Goal: Task Accomplishment & Management: Complete application form

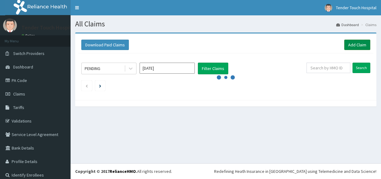
click at [360, 44] on link "Add Claim" at bounding box center [357, 45] width 26 height 10
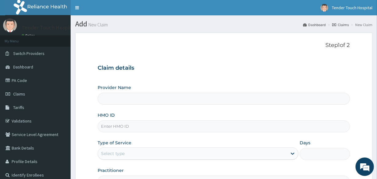
click at [128, 127] on input "HMO ID" at bounding box center [224, 126] width 252 height 12
type input "CHL/"
type input "Tender Touch Hospital"
type input "CHL/11088/C"
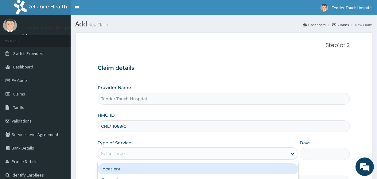
click at [137, 155] on div "Select type" at bounding box center [192, 153] width 189 height 10
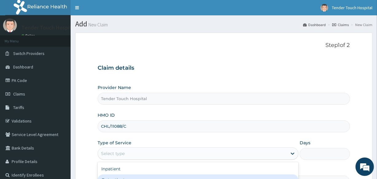
click at [137, 176] on div "Outpatient" at bounding box center [198, 179] width 201 height 11
type input "1"
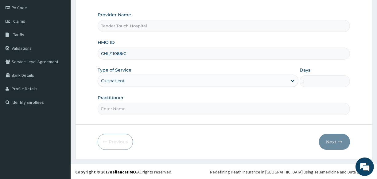
click at [189, 113] on input "Practitioner" at bounding box center [224, 109] width 252 height 12
type input "[PERSON_NAME]"
click at [326, 134] on button "Next" at bounding box center [334, 142] width 31 height 16
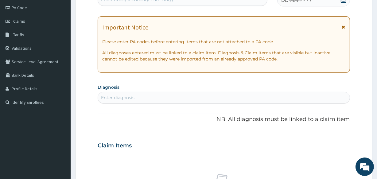
click at [296, 0] on span "DD-MM-YYYY" at bounding box center [296, 0] width 30 height 6
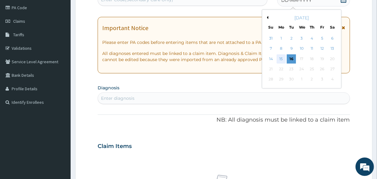
click at [278, 60] on div "15" at bounding box center [280, 58] width 9 height 9
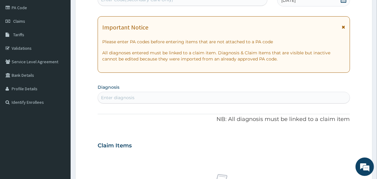
scroll to position [69, 0]
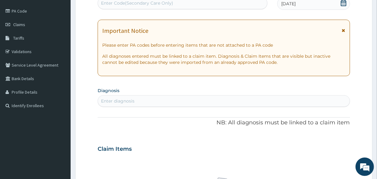
click at [206, 3] on div "Enter Code(Secondary Care Only)" at bounding box center [182, 3] width 169 height 10
paste input "PA/7E3FF7"
type input "PA/7E3FF7"
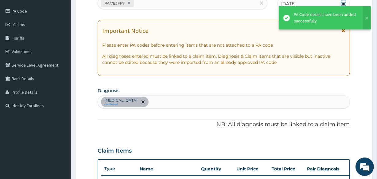
scroll to position [166, 0]
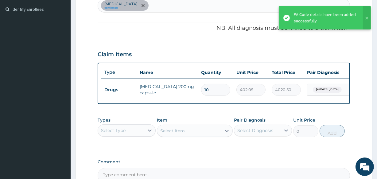
click at [131, 135] on div "Select Type" at bounding box center [121, 130] width 46 height 10
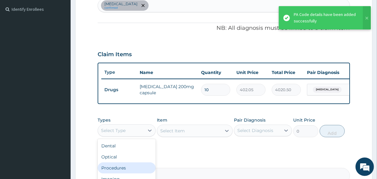
click at [123, 168] on div "Procedures" at bounding box center [127, 167] width 58 height 11
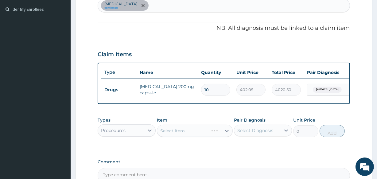
click at [181, 132] on div "Select Item" at bounding box center [194, 131] width 75 height 12
click at [224, 149] on div "Types Procedures Item Select Item Pair Diagnosis Select Diagnosis Unit Price 0 …" at bounding box center [224, 132] width 252 height 36
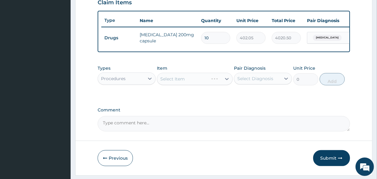
scroll to position [238, 0]
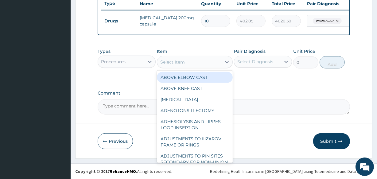
click at [196, 65] on div "Select Item" at bounding box center [189, 62] width 64 height 10
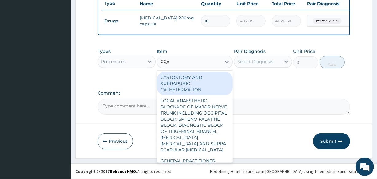
type input "PRAC"
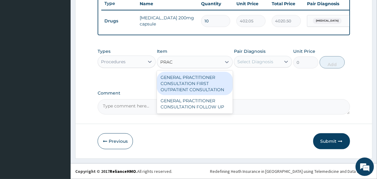
type input "3547.5"
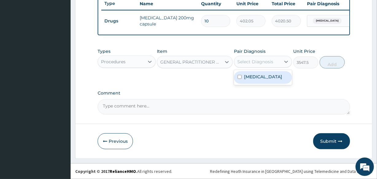
click at [245, 63] on div "Select Diagnosis" at bounding box center [255, 62] width 36 height 6
click at [256, 79] on label "[MEDICAL_DATA]" at bounding box center [263, 77] width 38 height 6
checkbox input "true"
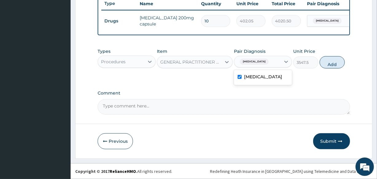
scroll to position [82, 0]
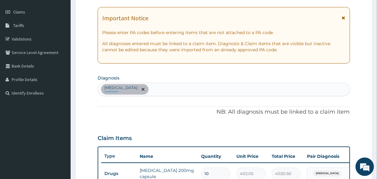
click at [195, 85] on div "[MEDICAL_DATA] confirmed" at bounding box center [223, 89] width 251 height 13
type input "S"
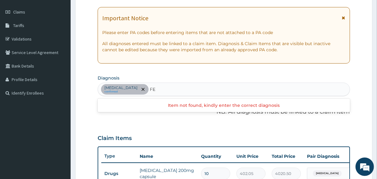
type input "F"
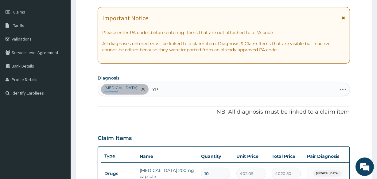
type input "TYPH"
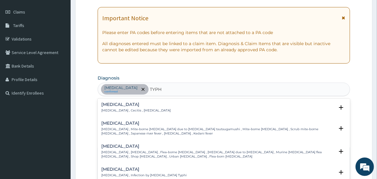
click at [126, 167] on h4 "[MEDICAL_DATA]" at bounding box center [143, 169] width 85 height 5
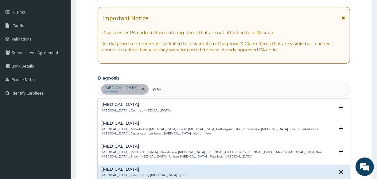
scroll to position [56, 0]
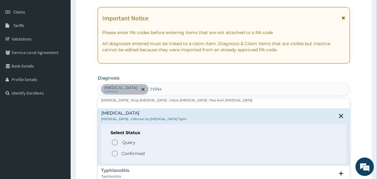
click at [116, 152] on icon "status option filled" at bounding box center [114, 153] width 7 height 7
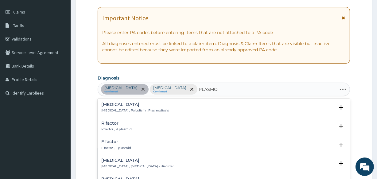
type input "PLASMOD"
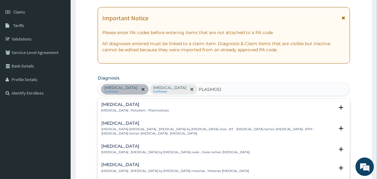
click at [121, 110] on p "[MEDICAL_DATA] , Paludism , Plasmodiosis" at bounding box center [134, 110] width 67 height 4
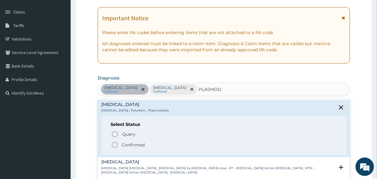
click at [114, 144] on icon "status option filled" at bounding box center [114, 144] width 7 height 7
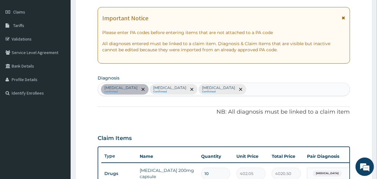
scroll to position [238, 0]
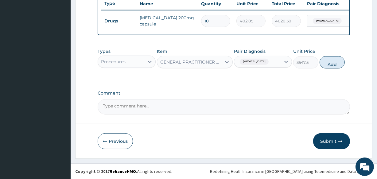
click at [254, 60] on span "[MEDICAL_DATA]" at bounding box center [254, 62] width 29 height 6
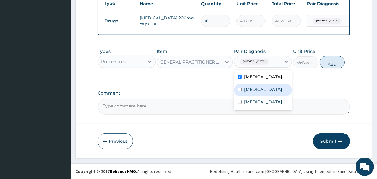
click at [250, 86] on div "[MEDICAL_DATA]" at bounding box center [263, 90] width 58 height 13
checkbox input "true"
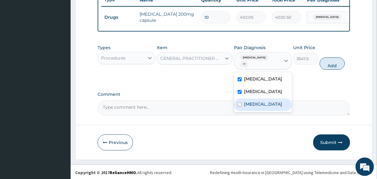
click at [248, 101] on label "[MEDICAL_DATA]" at bounding box center [263, 104] width 38 height 6
checkbox input "true"
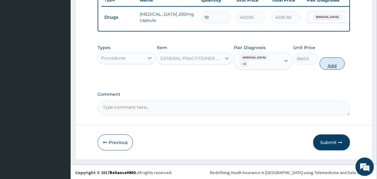
click at [335, 65] on button "Add" at bounding box center [331, 63] width 25 height 12
type input "0"
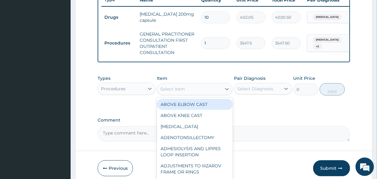
click at [183, 92] on div "Select Item" at bounding box center [172, 89] width 25 height 6
click at [117, 90] on div "Procedures" at bounding box center [113, 89] width 25 height 6
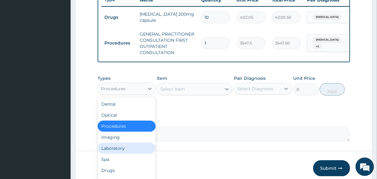
click at [118, 153] on div "Laboratory" at bounding box center [127, 148] width 58 height 11
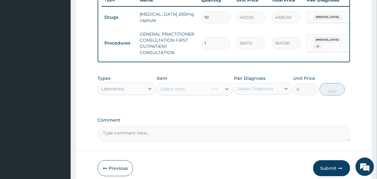
click at [177, 94] on div "Select Item" at bounding box center [194, 89] width 75 height 12
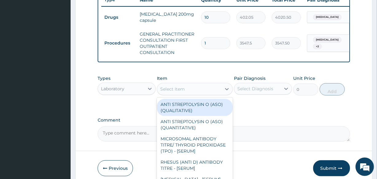
click at [177, 92] on div "Select Item" at bounding box center [172, 89] width 25 height 6
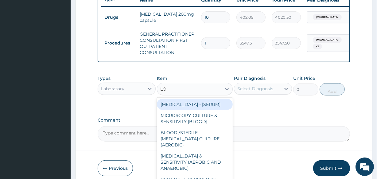
type input "L"
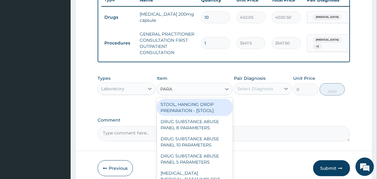
type input "PARAS"
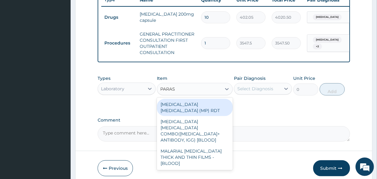
click at [185, 104] on div "[MEDICAL_DATA] [MEDICAL_DATA] (MP) RDT" at bounding box center [194, 107] width 75 height 17
type input "1612.5"
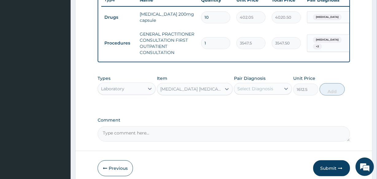
click at [270, 92] on div "Select Diagnosis" at bounding box center [255, 89] width 36 height 6
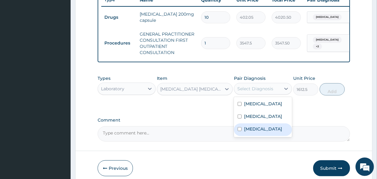
click at [256, 132] on label "[MEDICAL_DATA]" at bounding box center [263, 129] width 38 height 6
checkbox input "true"
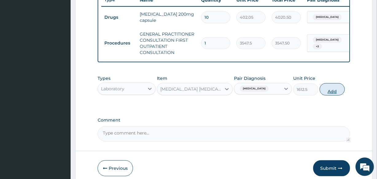
click at [326, 94] on button "Add" at bounding box center [331, 89] width 25 height 12
type input "0"
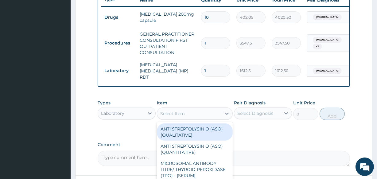
click at [194, 115] on div "Select Item" at bounding box center [189, 114] width 64 height 10
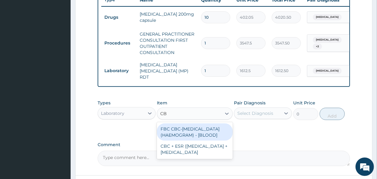
type input "CBC"
type input "4300"
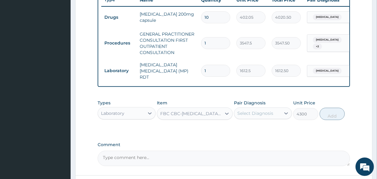
click at [267, 110] on div "Select Diagnosis" at bounding box center [257, 113] width 46 height 10
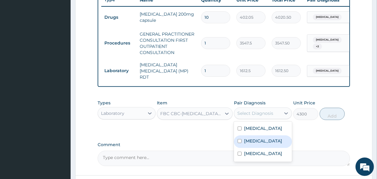
click at [254, 144] on label "[MEDICAL_DATA]" at bounding box center [263, 141] width 38 height 6
checkbox input "true"
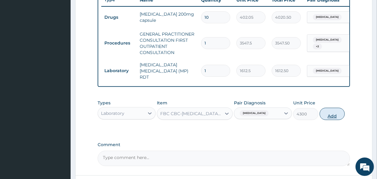
click at [337, 114] on button "Add" at bounding box center [331, 114] width 25 height 12
type input "0"
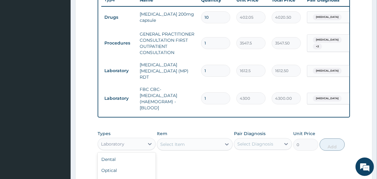
click at [121, 147] on div "Laboratory" at bounding box center [112, 144] width 23 height 6
type input "DR"
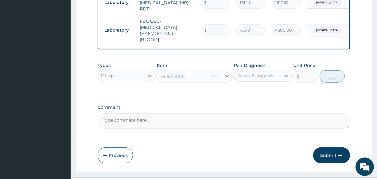
scroll to position [321, 0]
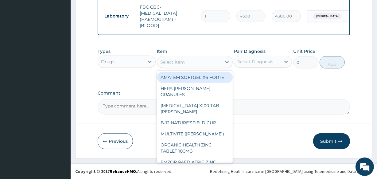
click at [188, 61] on div "Select Item" at bounding box center [189, 62] width 64 height 10
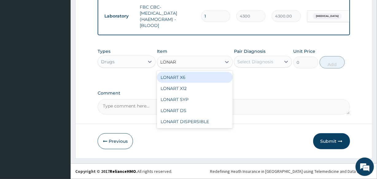
type input "LONART"
click at [181, 78] on div "LONART X6" at bounding box center [194, 77] width 75 height 11
type input "473"
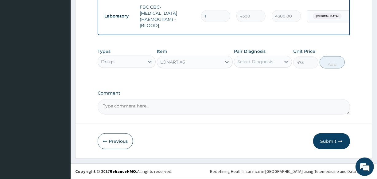
click at [247, 65] on div "Select Diagnosis" at bounding box center [257, 62] width 46 height 10
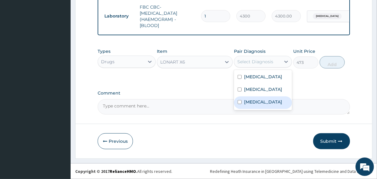
click at [254, 100] on label "[MEDICAL_DATA]" at bounding box center [263, 102] width 38 height 6
checkbox input "true"
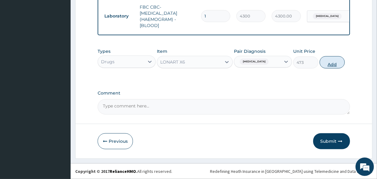
click at [335, 66] on button "Add" at bounding box center [331, 62] width 25 height 12
type input "0"
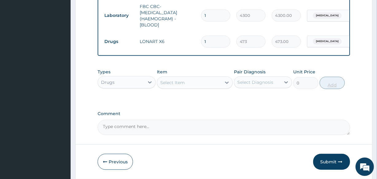
type input "0.00"
type input "6"
type input "2838.00"
type input "6"
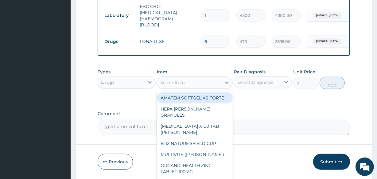
click at [206, 83] on div "Select Item" at bounding box center [189, 83] width 64 height 10
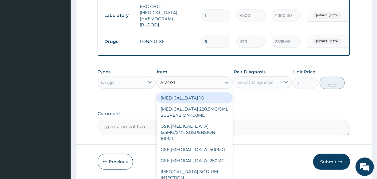
type input "AMOXIC"
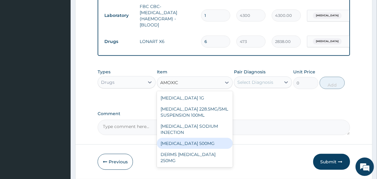
click at [182, 142] on div "[MEDICAL_DATA] 500MG" at bounding box center [194, 143] width 75 height 11
type input "70.95"
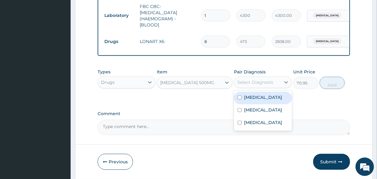
click at [256, 84] on div "Select Diagnosis" at bounding box center [255, 82] width 36 height 6
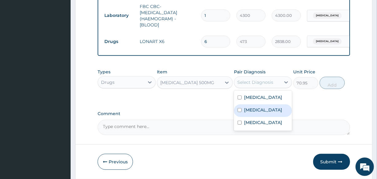
click at [258, 106] on div "[MEDICAL_DATA]" at bounding box center [263, 110] width 58 height 13
checkbox input "true"
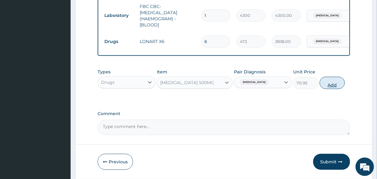
click at [332, 86] on button "Add" at bounding box center [331, 83] width 25 height 12
type input "0"
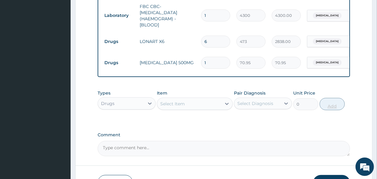
type input "15"
type input "1064.25"
type input "15"
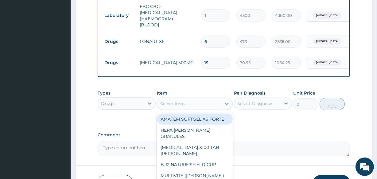
click at [192, 104] on div "Select Item" at bounding box center [189, 104] width 64 height 10
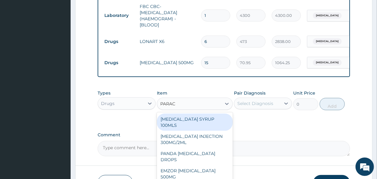
type input "PARACE"
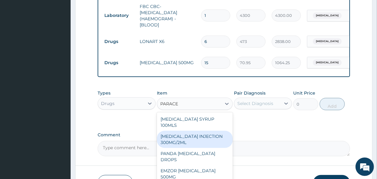
click at [192, 131] on div "[MEDICAL_DATA] INJECTION 300MG/2ML" at bounding box center [194, 139] width 75 height 17
type input "260.15"
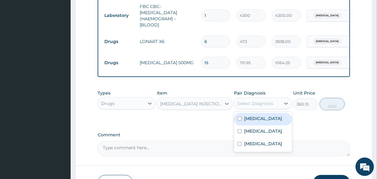
click at [265, 103] on div "Select Diagnosis" at bounding box center [255, 103] width 36 height 6
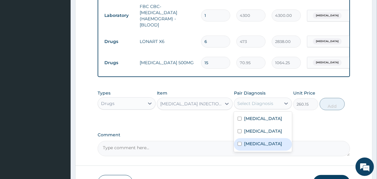
click at [256, 143] on label "[MEDICAL_DATA]" at bounding box center [263, 144] width 38 height 6
checkbox input "true"
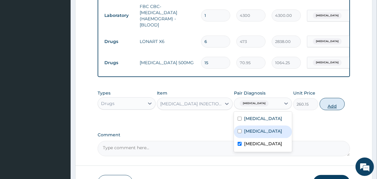
click at [330, 108] on button "Add" at bounding box center [331, 104] width 25 height 12
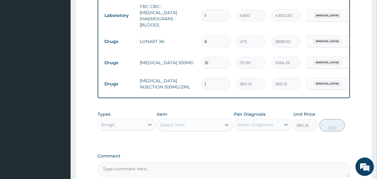
type input "0"
type input "0.00"
type input "2"
type input "520.30"
type input "2"
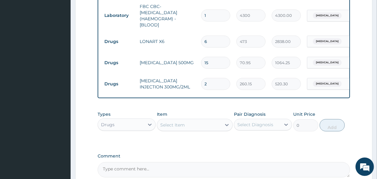
click at [211, 125] on div "Select Item" at bounding box center [189, 125] width 64 height 10
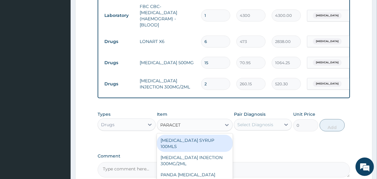
type input "PARACETA"
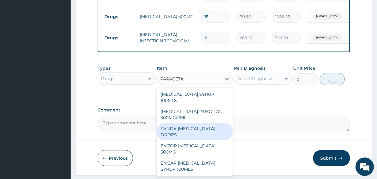
scroll to position [385, 0]
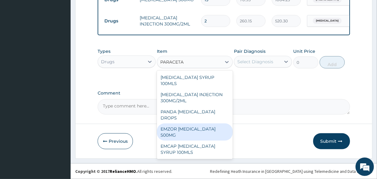
click at [218, 123] on div "EMZOR [MEDICAL_DATA] 500MG" at bounding box center [194, 131] width 75 height 17
type input "23.65"
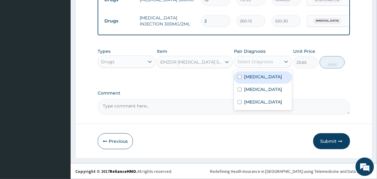
click at [264, 59] on div "Select Diagnosis" at bounding box center [255, 62] width 36 height 6
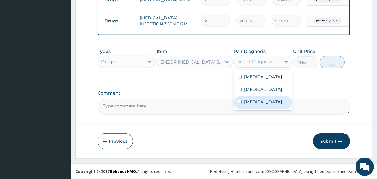
click at [255, 103] on label "[MEDICAL_DATA]" at bounding box center [263, 102] width 38 height 6
checkbox input "true"
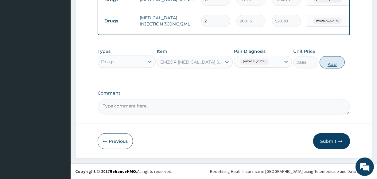
click at [325, 60] on button "Add" at bounding box center [331, 62] width 25 height 12
type input "0"
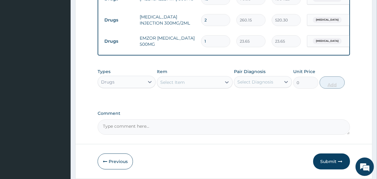
type input "18"
type input "425.70"
type input "18"
click at [310, 91] on div "Types Drugs Item Select Item Pair Diagnosis Select Diagnosis Unit Price 0 Add" at bounding box center [224, 78] width 252 height 26
click at [329, 157] on button "Submit" at bounding box center [331, 161] width 37 height 16
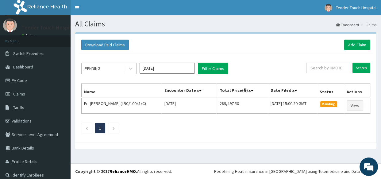
click at [107, 68] on div "PENDING" at bounding box center [103, 69] width 43 height 10
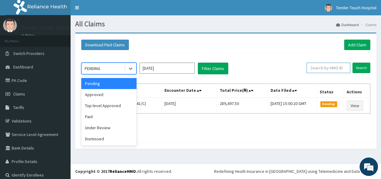
click at [318, 66] on input "text" at bounding box center [328, 68] width 44 height 10
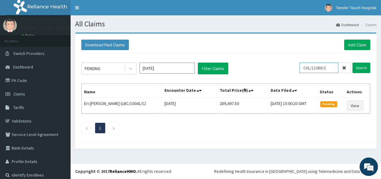
type input "CHL/11088/C"
click at [352, 63] on input "Search" at bounding box center [361, 68] width 18 height 10
